Goal: Information Seeking & Learning: Learn about a topic

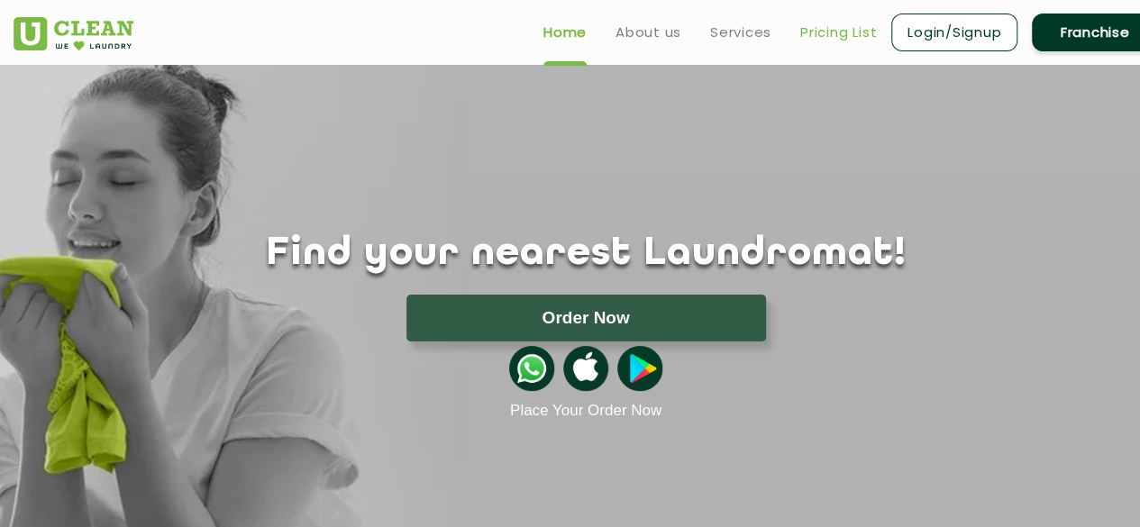
click at [814, 30] on link "Pricing List" at bounding box center [838, 33] width 77 height 22
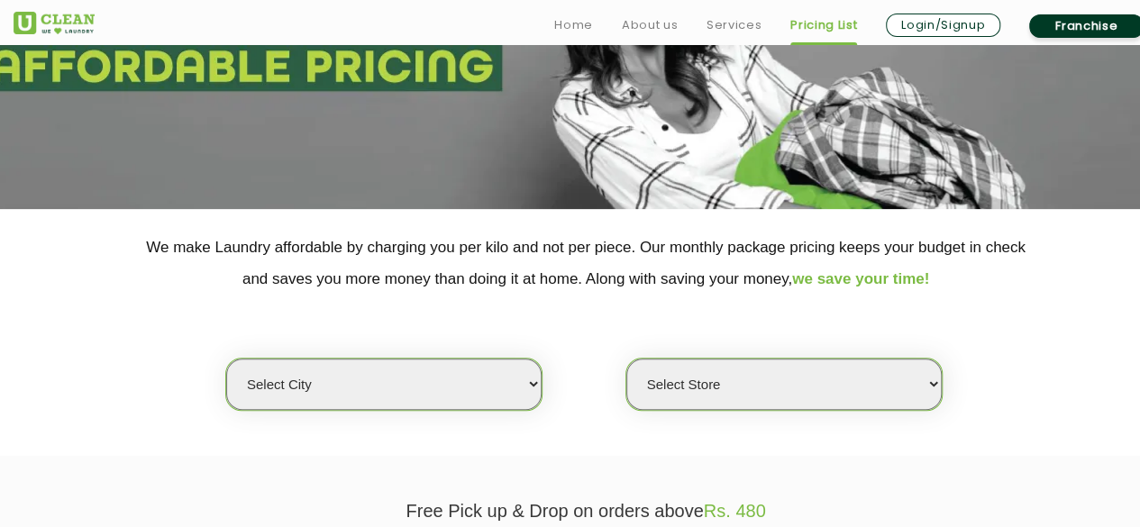
scroll to position [308, 0]
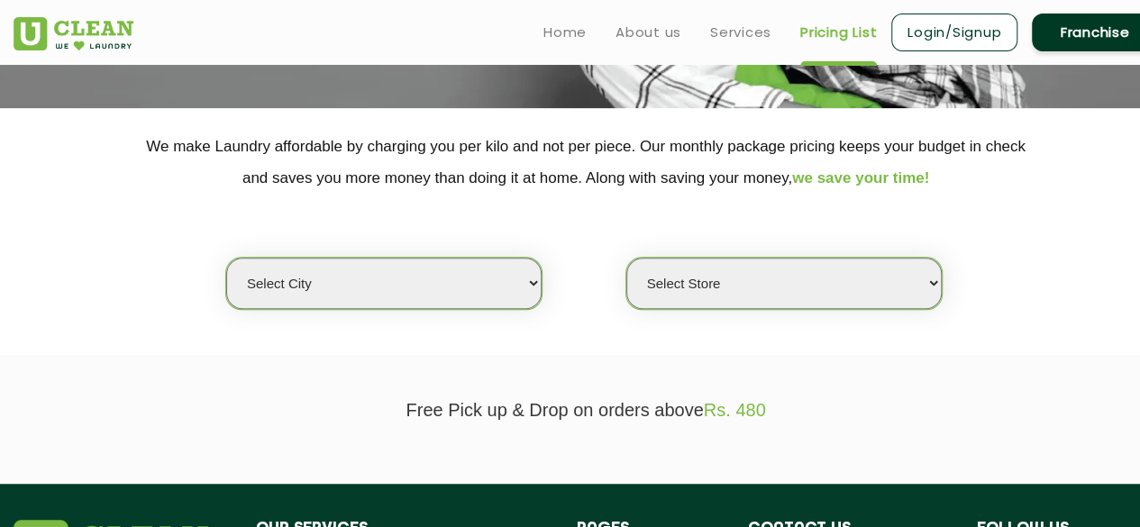
click at [441, 277] on select "Select city [GEOGRAPHIC_DATA] [GEOGRAPHIC_DATA] [GEOGRAPHIC_DATA] [GEOGRAPHIC_D…" at bounding box center [383, 283] width 315 height 51
select select "16"
click at [226, 258] on select "Select city [GEOGRAPHIC_DATA] [GEOGRAPHIC_DATA] [GEOGRAPHIC_DATA] [GEOGRAPHIC_D…" at bounding box center [383, 283] width 315 height 51
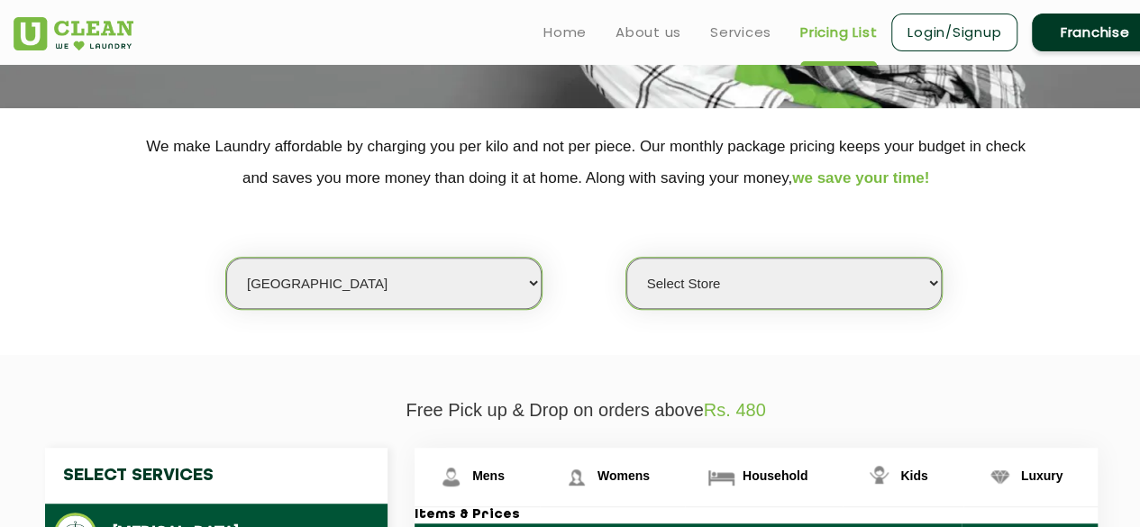
click at [696, 275] on select "Select Store UClean Deonar UClean LBS Marg UClean Chembur UClean Worli UClean […" at bounding box center [783, 283] width 315 height 51
select select "474"
click at [626, 258] on select "Select Store UClean Deonar UClean LBS Marg UClean Chembur UClean Worli UClean […" at bounding box center [783, 283] width 315 height 51
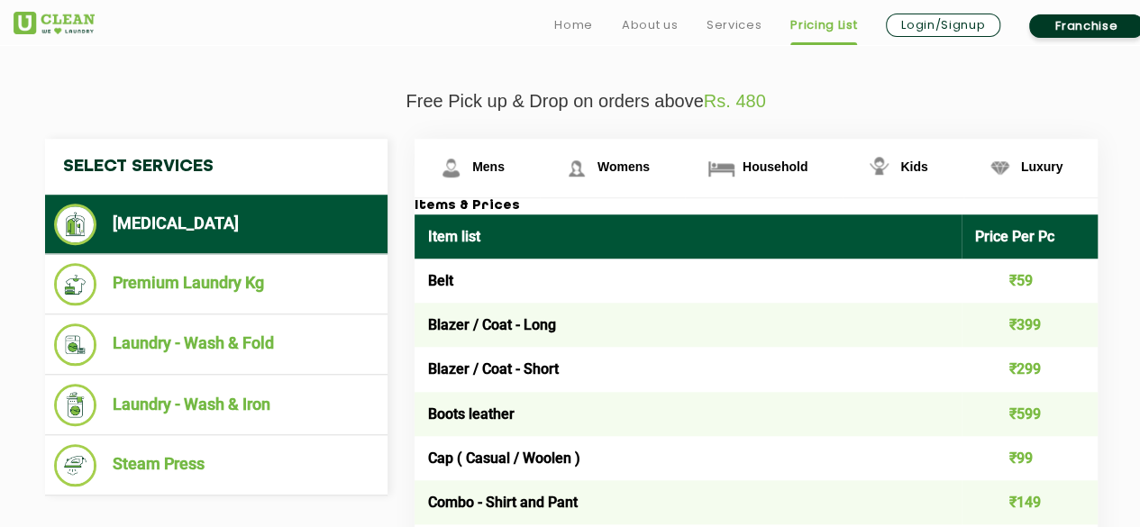
scroll to position [618, 0]
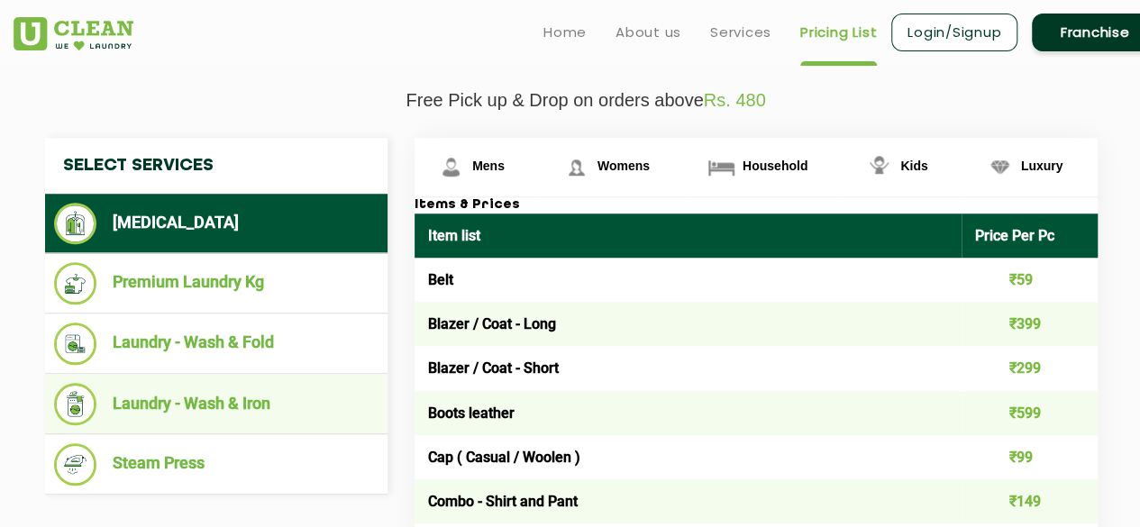
click at [307, 387] on li "Laundry - Wash & Iron" at bounding box center [216, 404] width 324 height 42
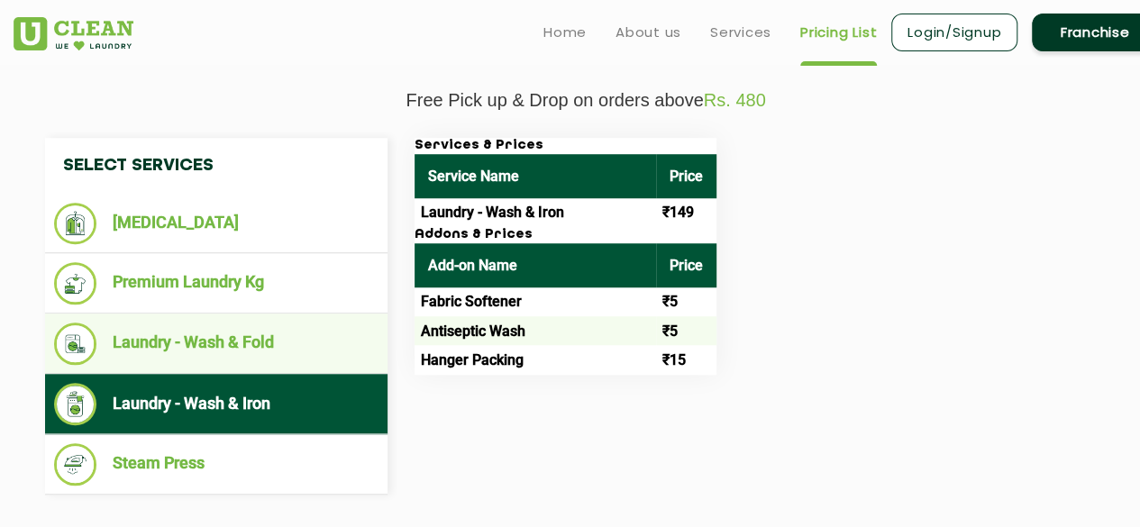
click at [331, 338] on li "Laundry - Wash & Fold" at bounding box center [216, 344] width 324 height 42
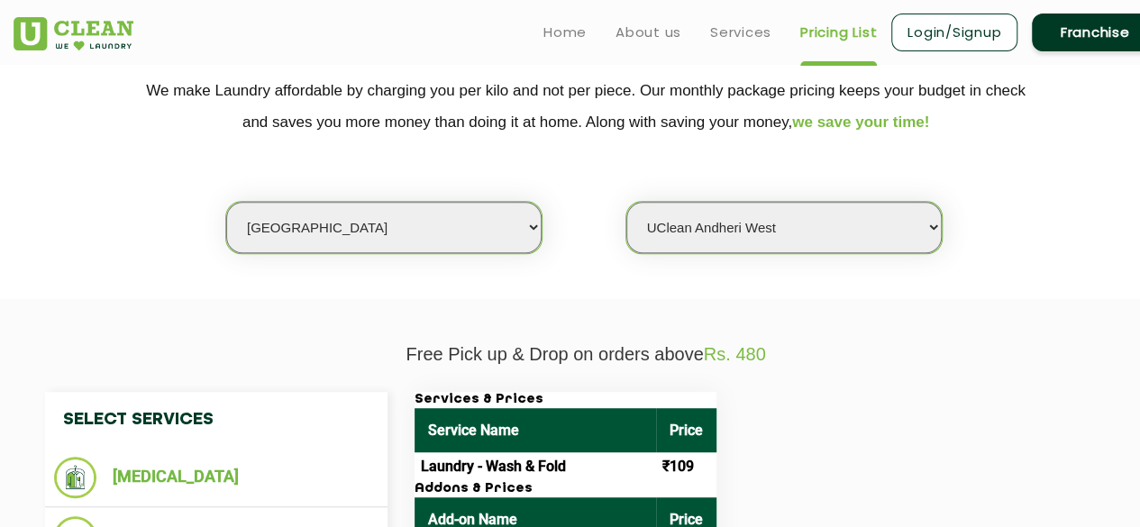
scroll to position [0, 0]
